Goal: Information Seeking & Learning: Find specific fact

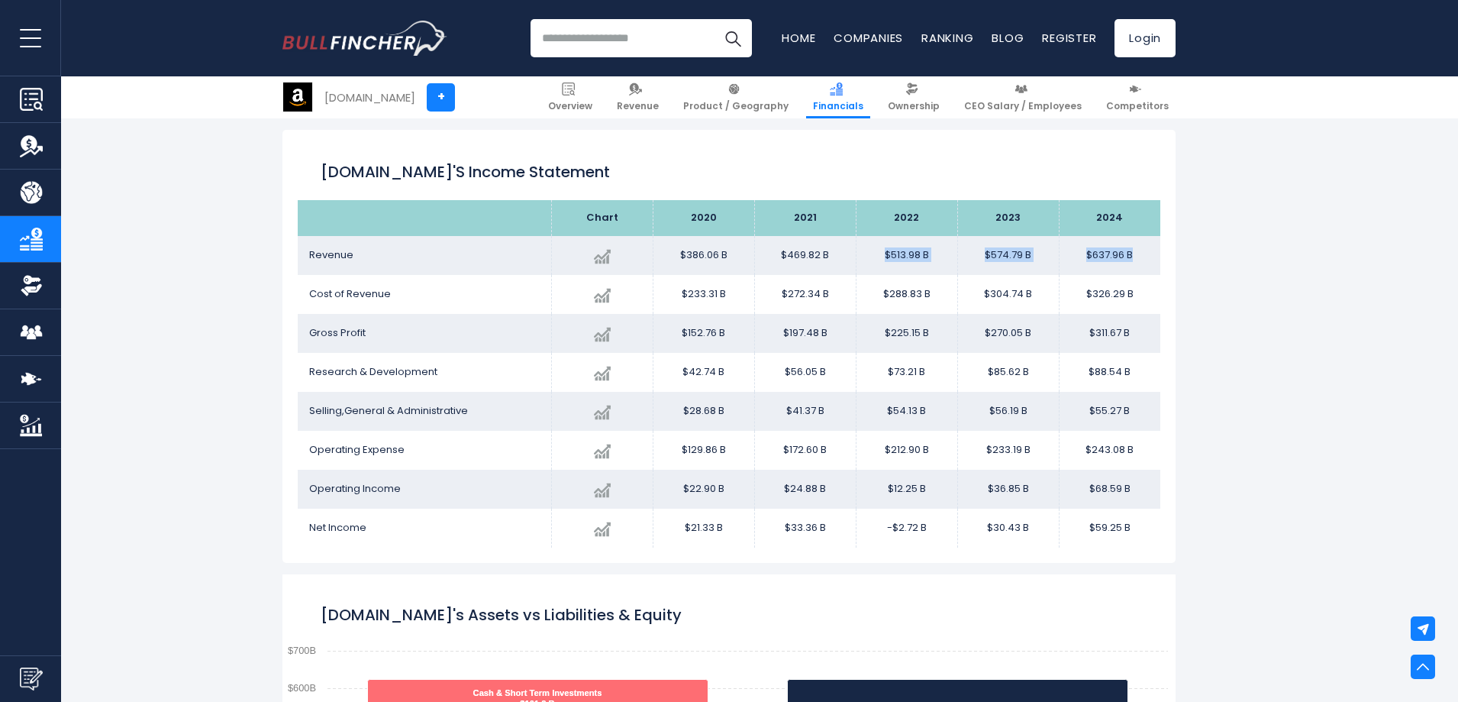
drag, startPoint x: 1152, startPoint y: 253, endPoint x: 882, endPoint y: 256, distance: 269.5
click at [882, 256] on tr "Revenue Created with Highcharts 12.1.2 $637.96 B + 10.99% 2024 $386.06B ​ $386.…" at bounding box center [729, 255] width 863 height 39
copy tr "$513.98 B $574.79 B $637.96 B"
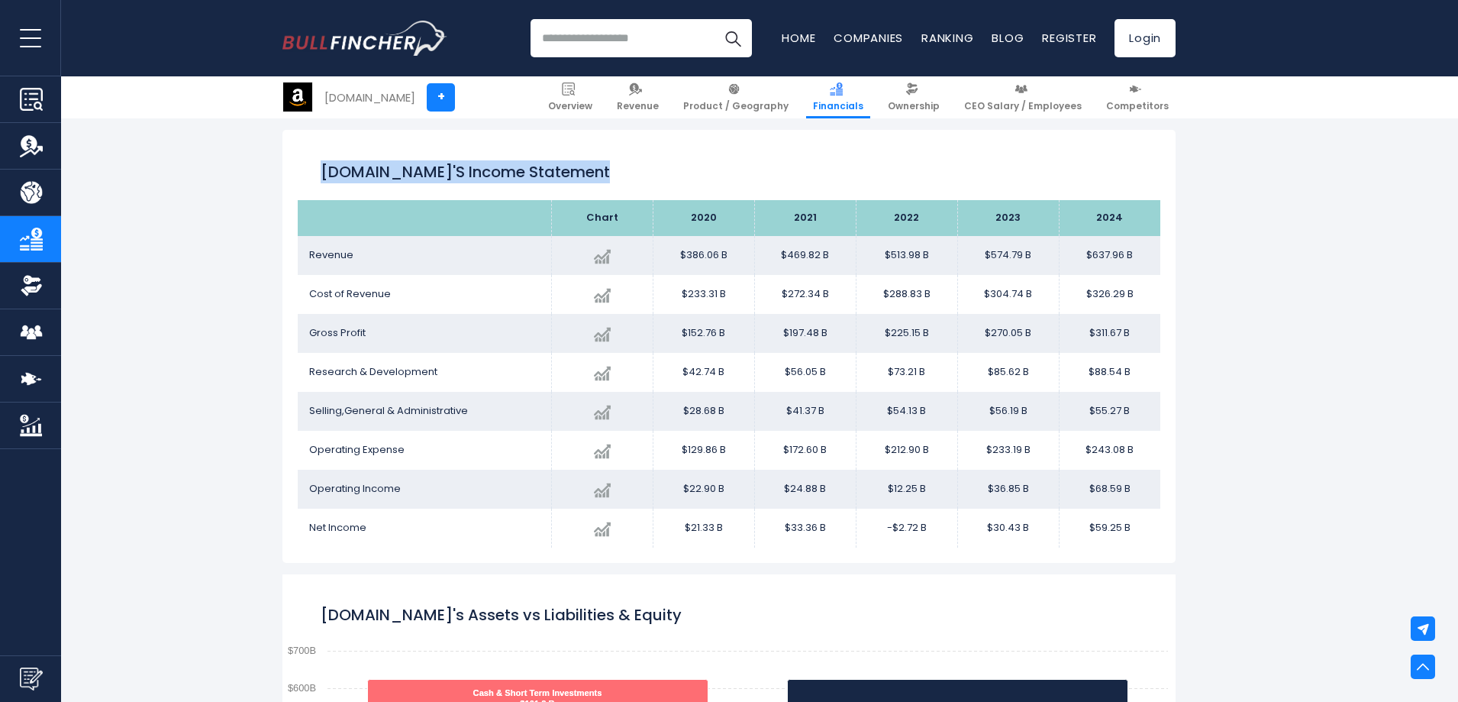
drag, startPoint x: 324, startPoint y: 169, endPoint x: 1173, endPoint y: 527, distance: 920.6
click at [1173, 527] on div "[DOMAIN_NAME]'s Income Statement Chart 2024" at bounding box center [728, 346] width 893 height 433
copy div "[DOMAIN_NAME]'s Income Statement"
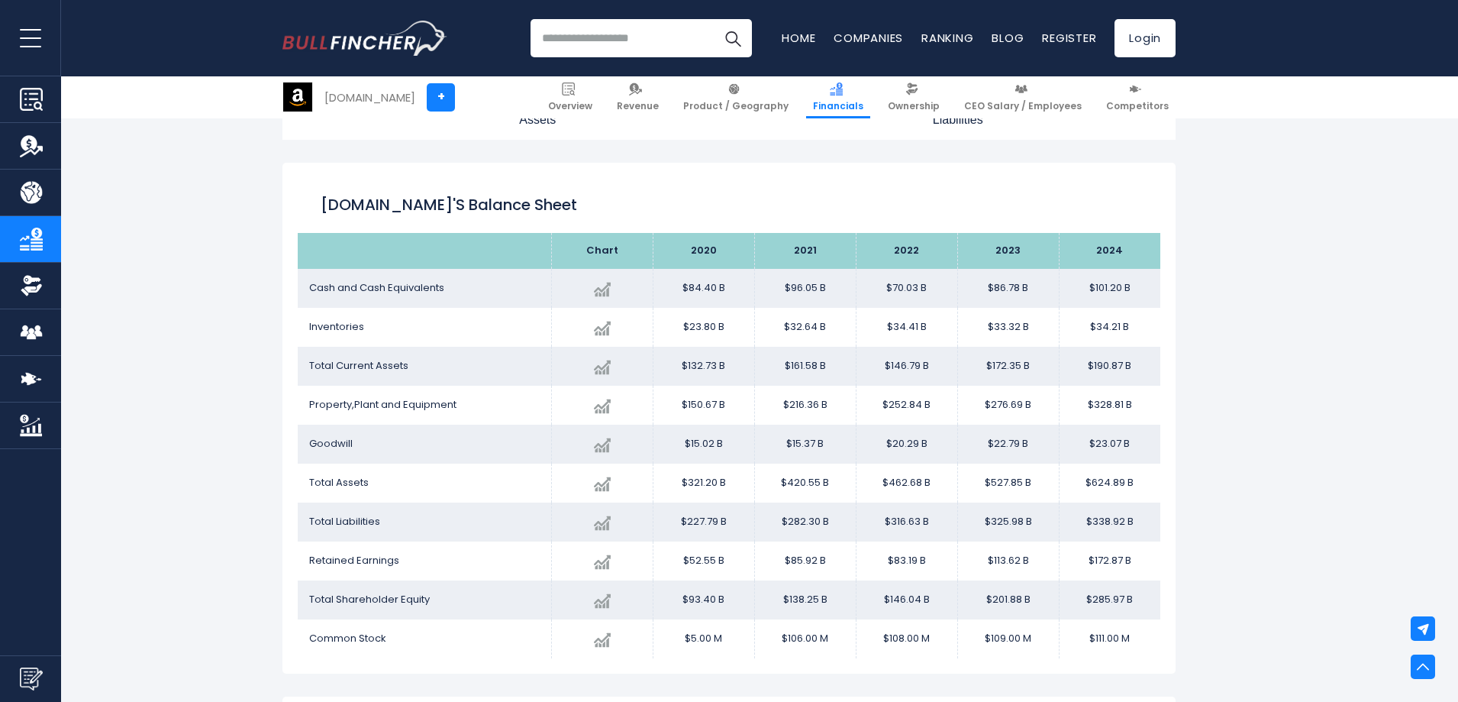
scroll to position [1667, 0]
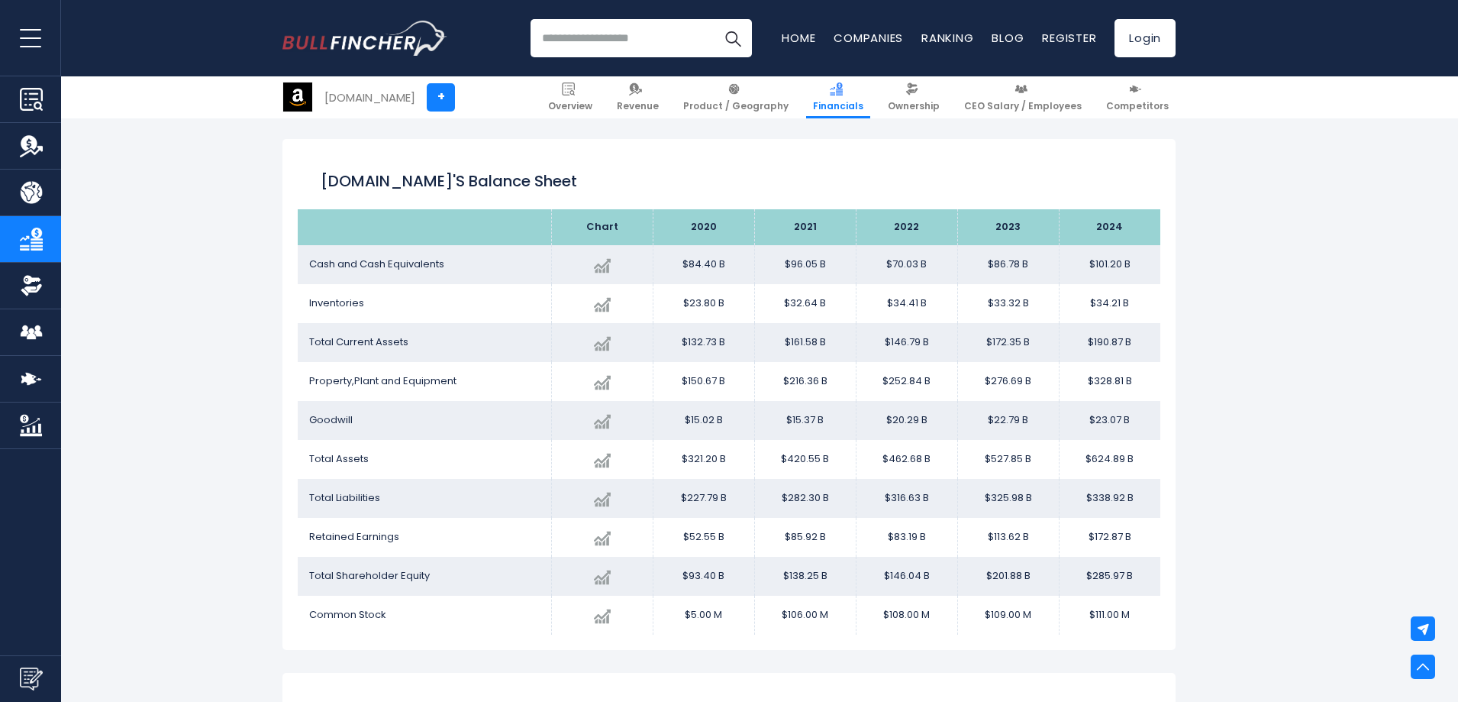
drag, startPoint x: 322, startPoint y: 177, endPoint x: 1151, endPoint y: 610, distance: 935.2
click at [1151, 610] on div "[DOMAIN_NAME]'s Balance Sheet Chart 2020 2024" at bounding box center [728, 394] width 893 height 511
copy div "Loremi.dol's Ametcon Adipi Elits 8454 3364 6236 9127 9161 Doei tem Inci Utlabor…"
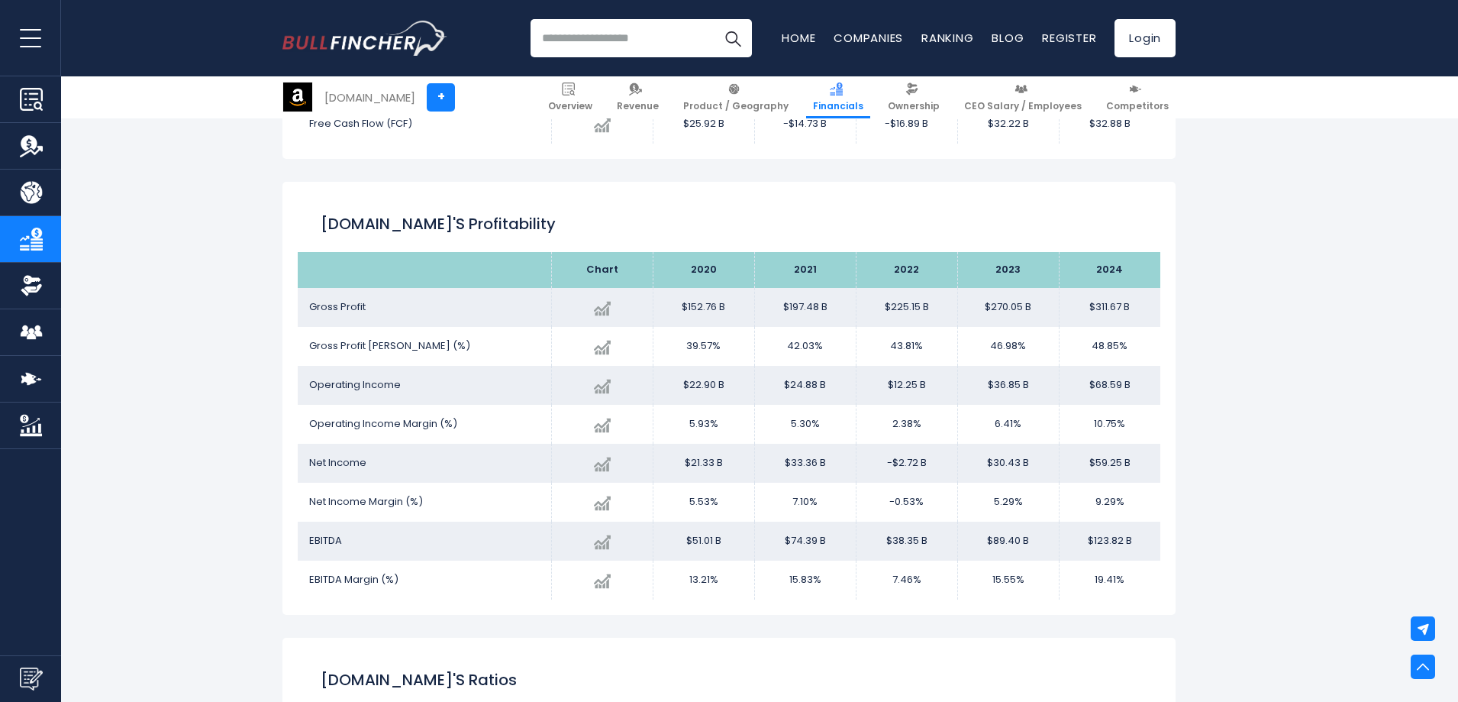
scroll to position [2506, 0]
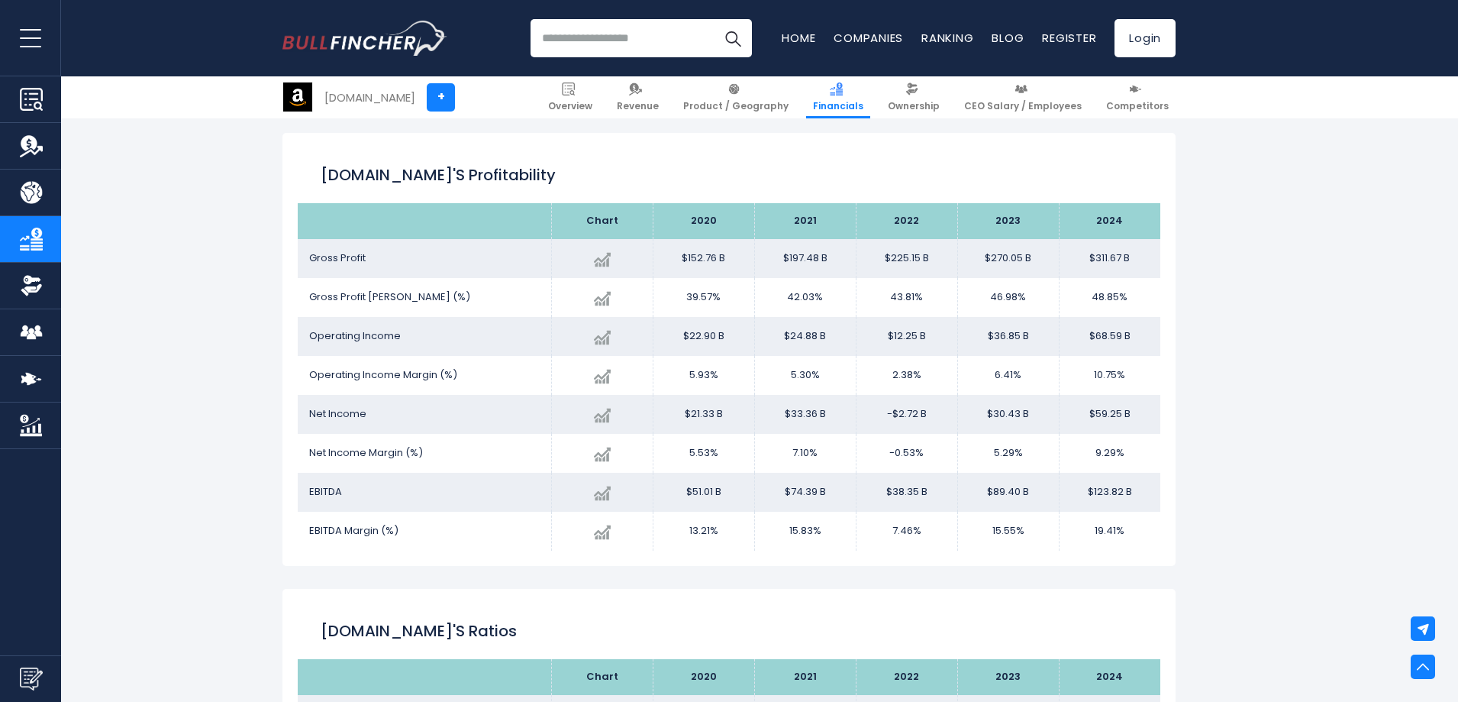
drag, startPoint x: 321, startPoint y: 173, endPoint x: 1143, endPoint y: 531, distance: 896.5
click at [1143, 531] on div "[DOMAIN_NAME]'s Profitability Chart 2020 Gross Profit 2024" at bounding box center [728, 349] width 893 height 433
copy div "Loremi.dol's Ametconsectet Adipi 5486 3804 2779 7881 3417 Elits Doeius Tempori …"
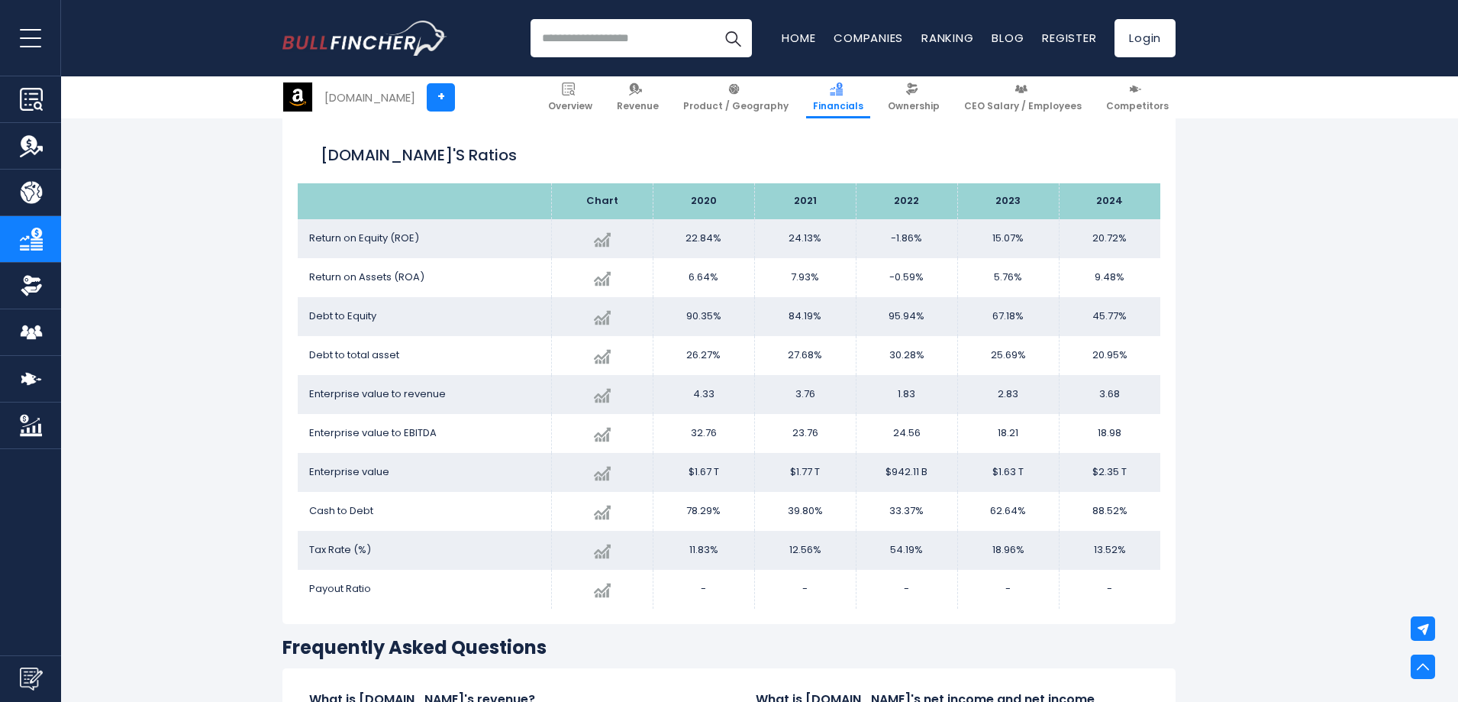
scroll to position [2964, 0]
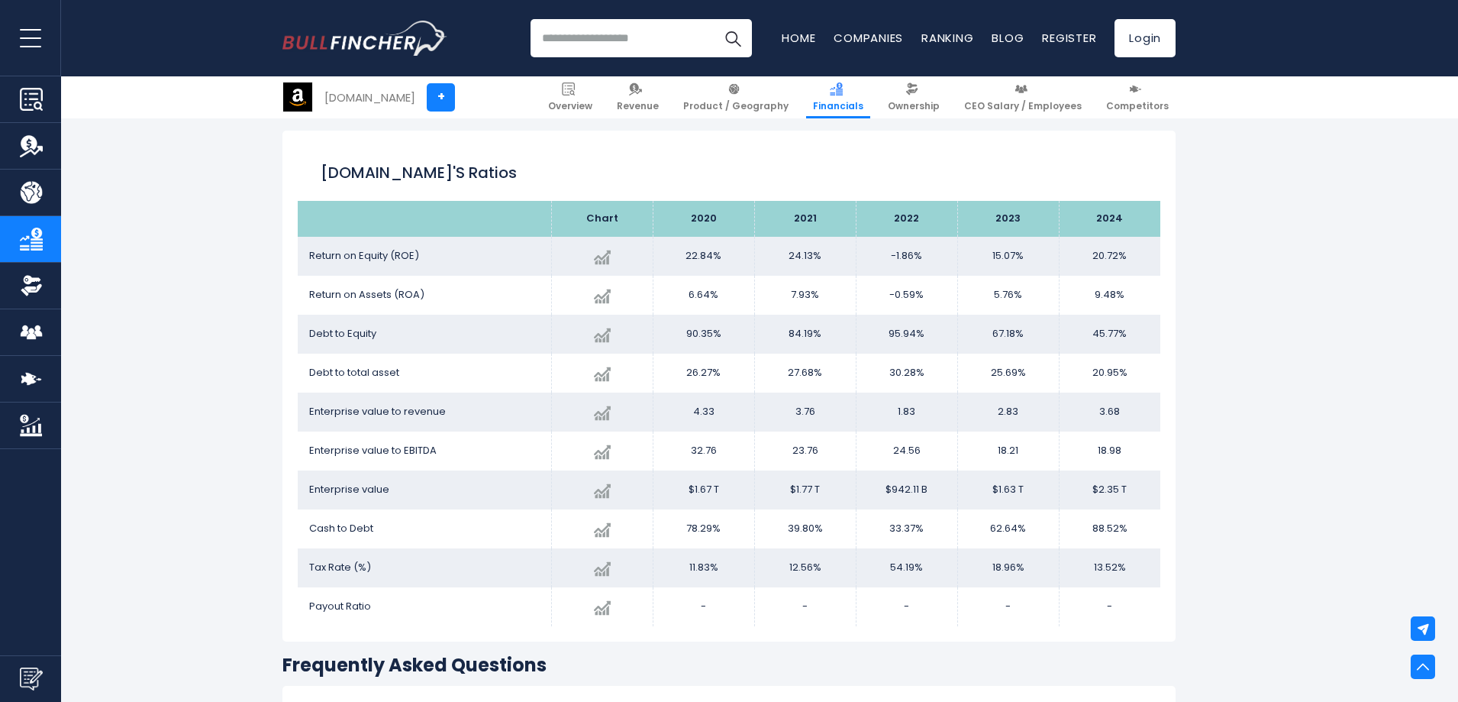
drag, startPoint x: 321, startPoint y: 169, endPoint x: 1131, endPoint y: 605, distance: 919.5
click at [1131, 605] on div "[DOMAIN_NAME]'s Ratios Chart 2020" at bounding box center [728, 386] width 893 height 511
copy div "Loremi.dol's Ametco Adipi 2578 6764 9563 6619 4450 Elitse do Eiusmo (TEM) Incid…"
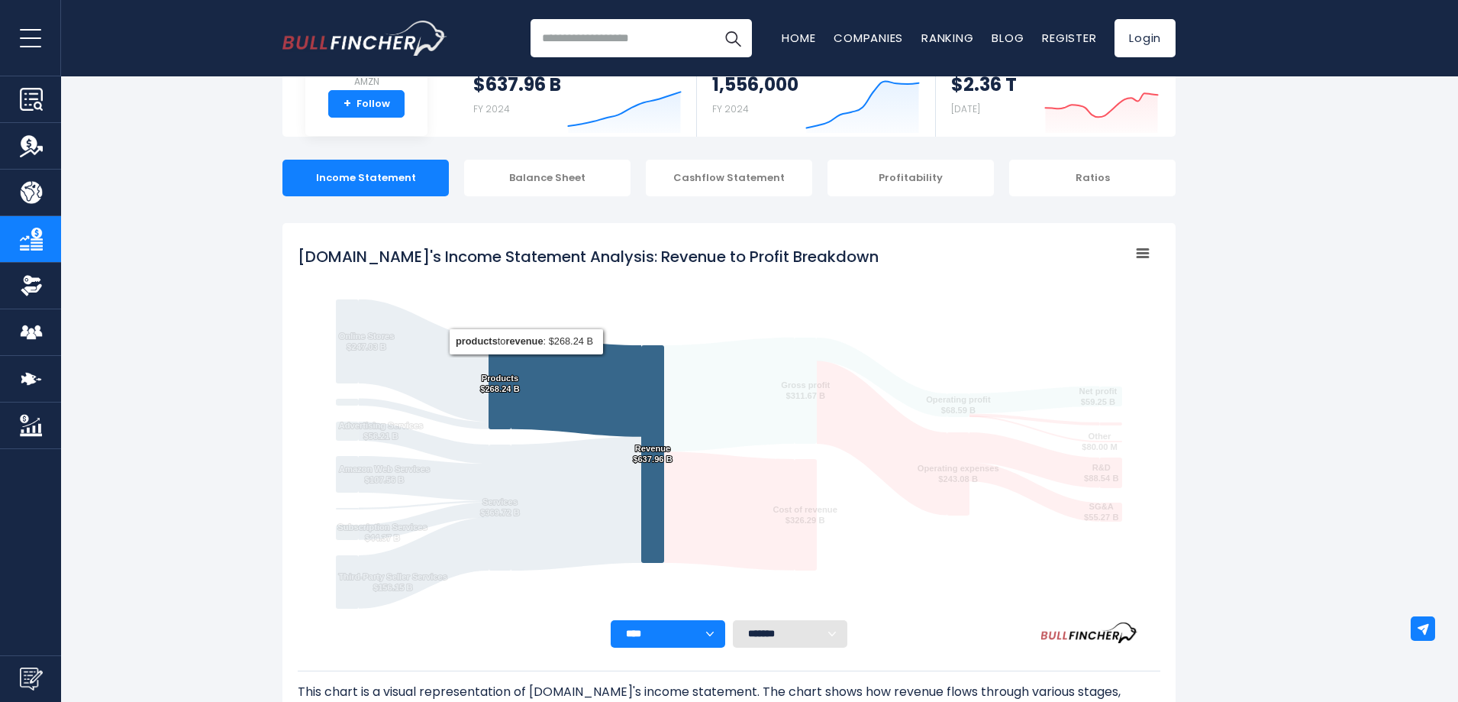
scroll to position [0, 0]
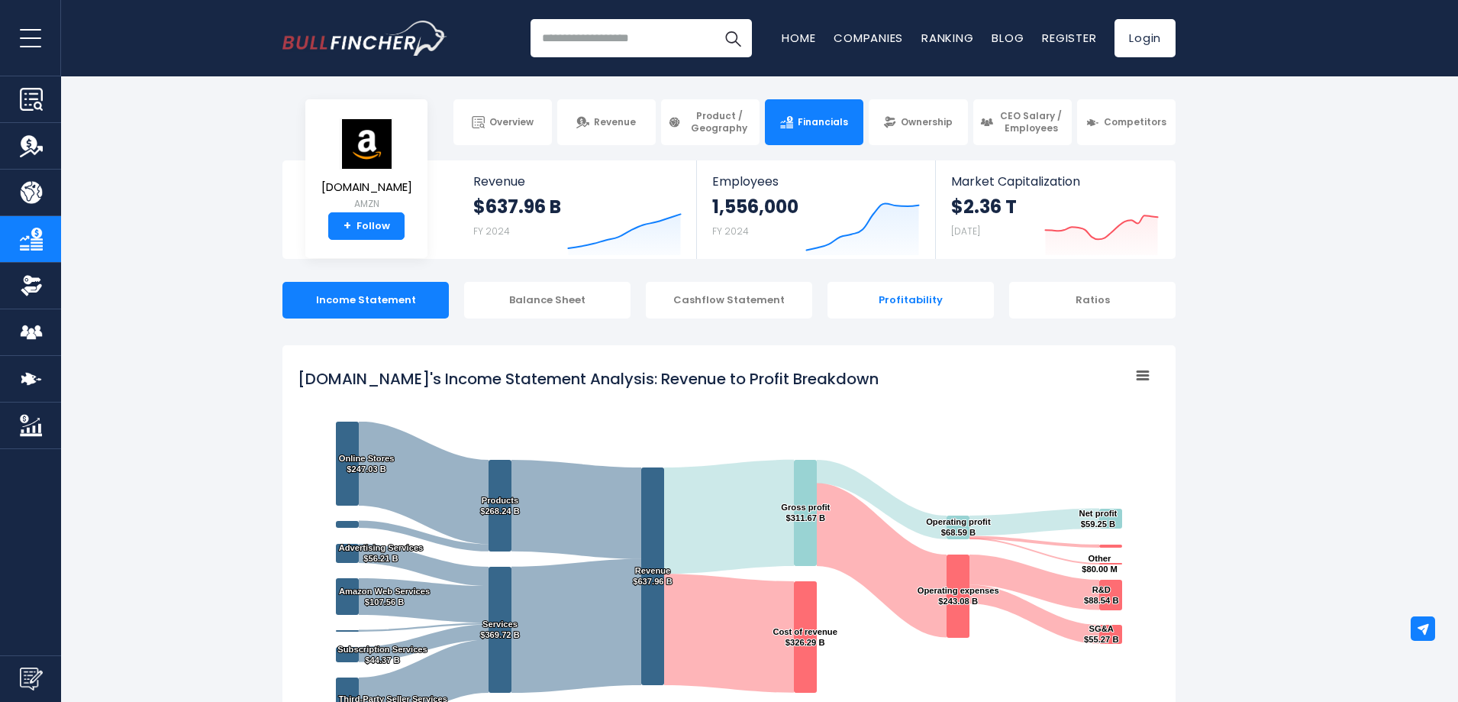
click at [916, 304] on div "Profitability" at bounding box center [911, 300] width 166 height 37
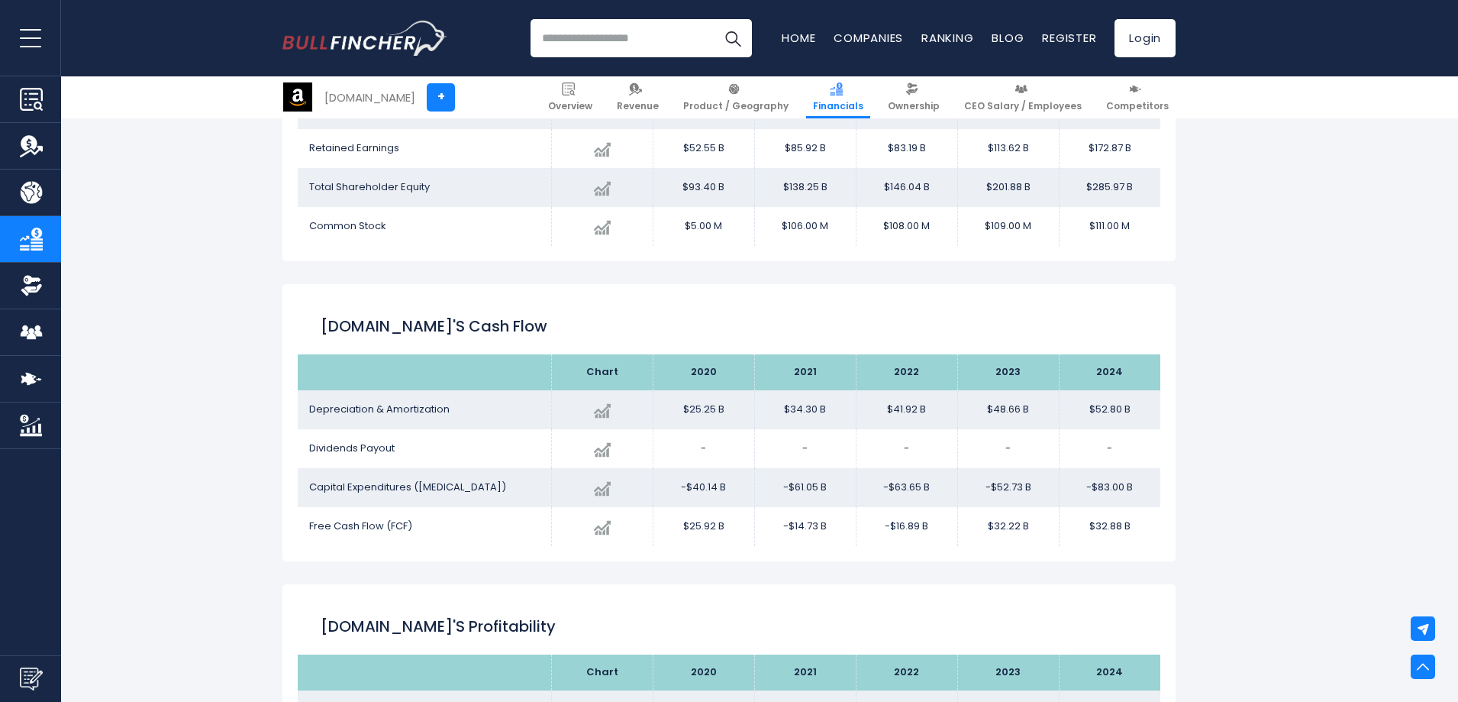
scroll to position [2061, 0]
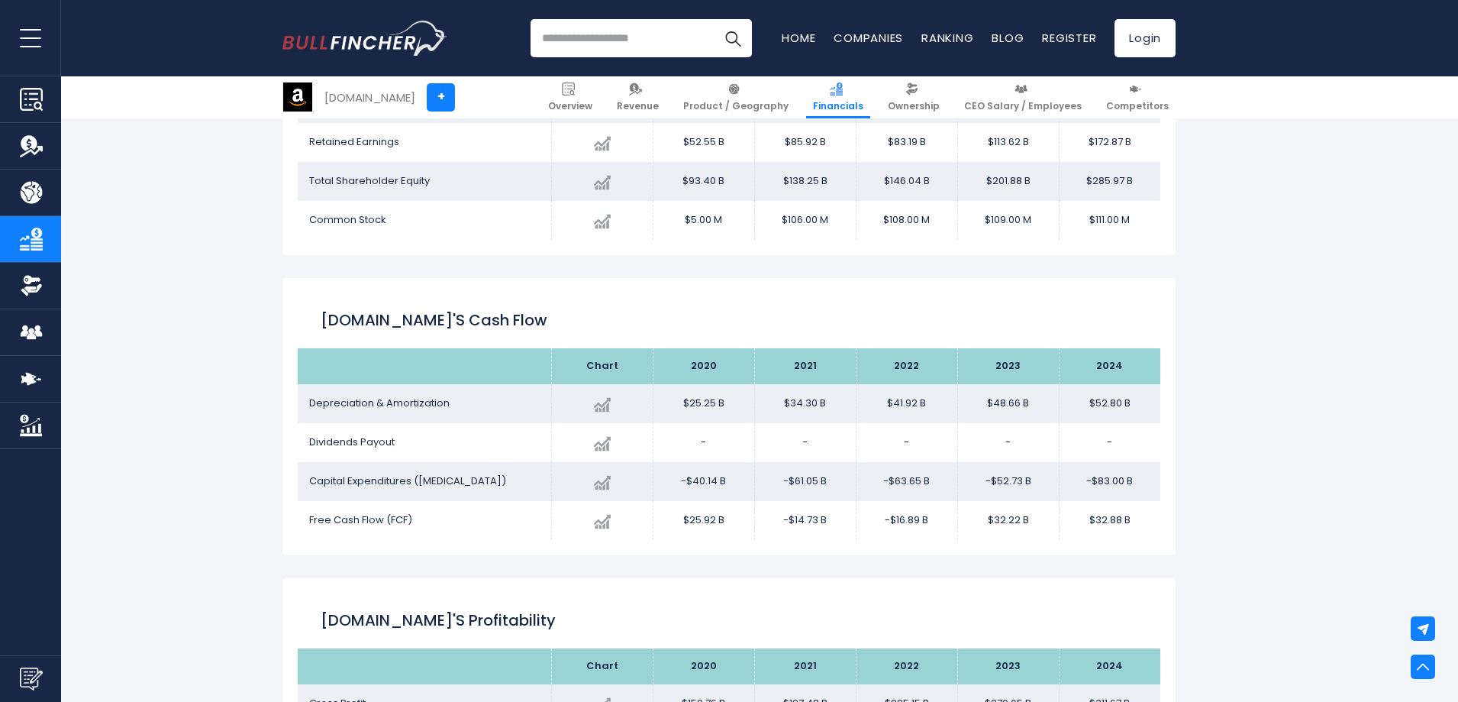
drag, startPoint x: 325, startPoint y: 320, endPoint x: 1137, endPoint y: 524, distance: 836.7
click at [1137, 524] on div "[DOMAIN_NAME]'s Cash flow Chart 2020 $52.80 B" at bounding box center [728, 416] width 893 height 277
copy div "Loremi.dol's Amet cons Adipi 1243 0892 6421 3100 6997 Elitseddoeiu & Temporinci…"
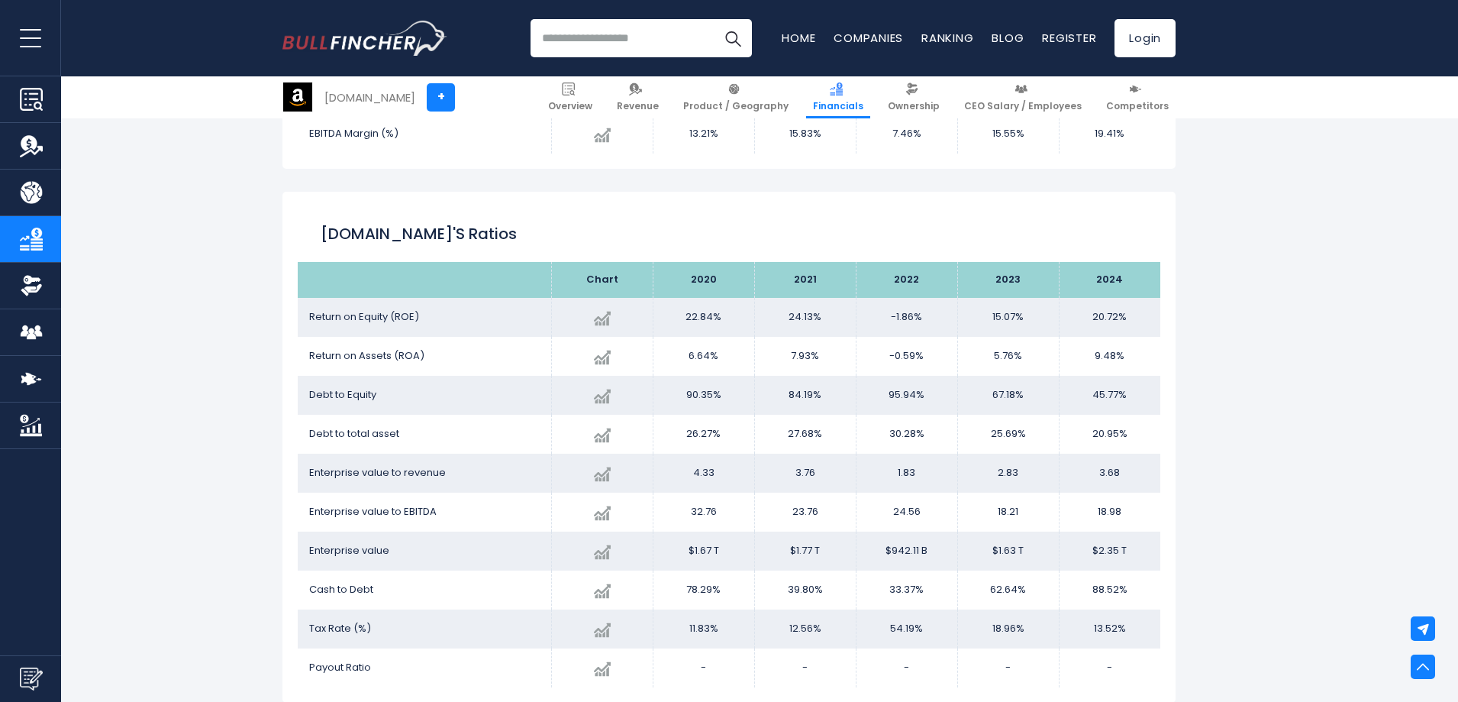
scroll to position [2980, 0]
